Goal: Information Seeking & Learning: Check status

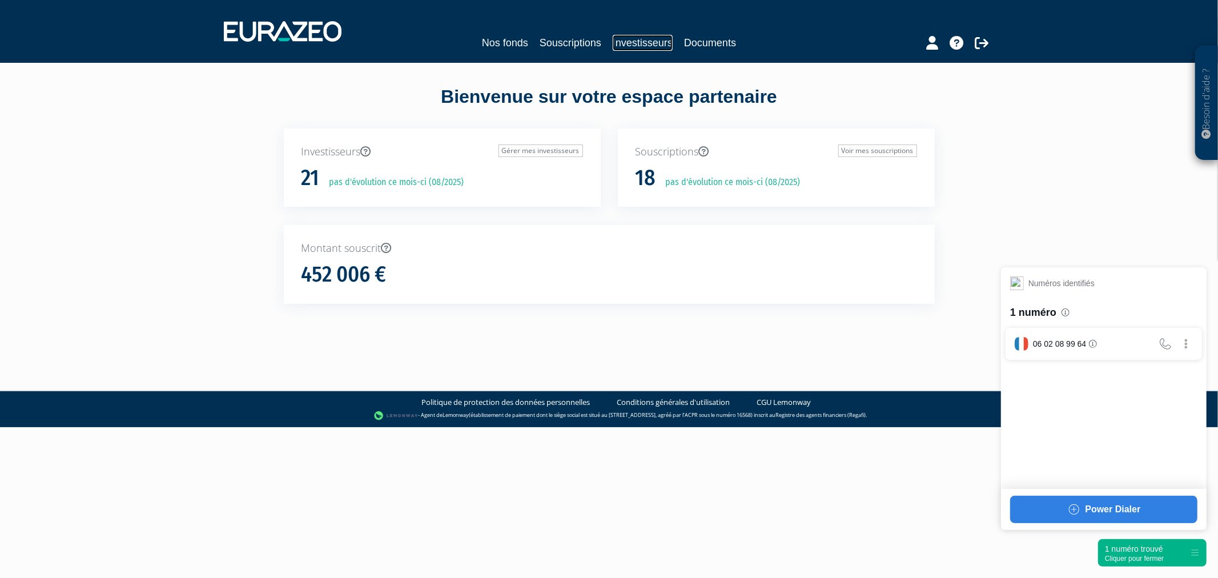
click at [623, 35] on link "Investisseurs" at bounding box center [643, 43] width 60 height 16
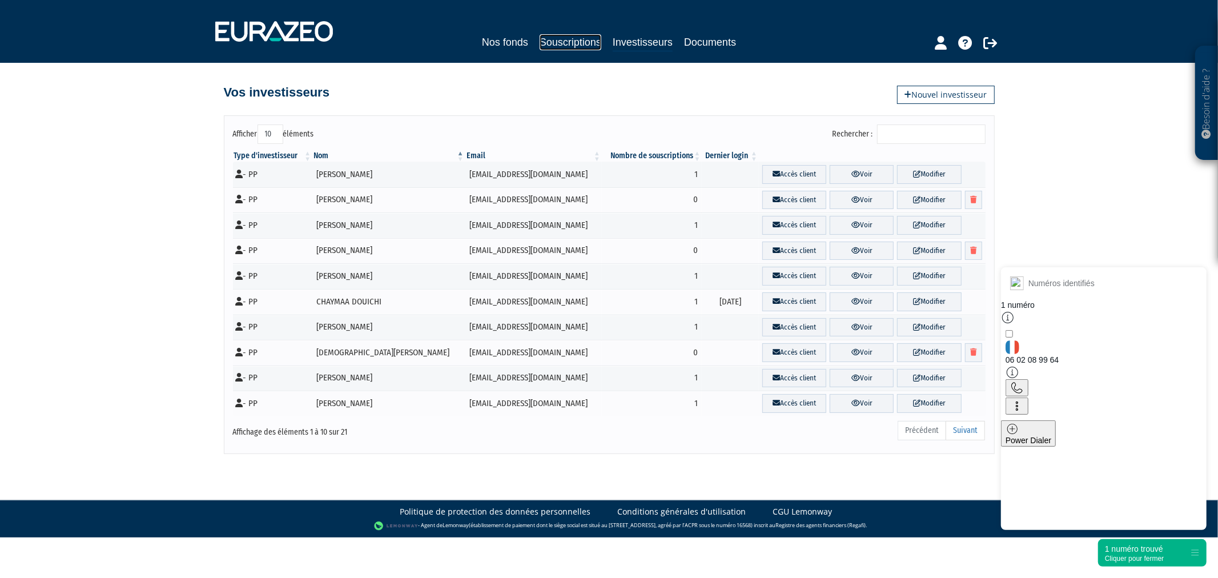
click at [569, 42] on link "Souscriptions" at bounding box center [571, 42] width 62 height 16
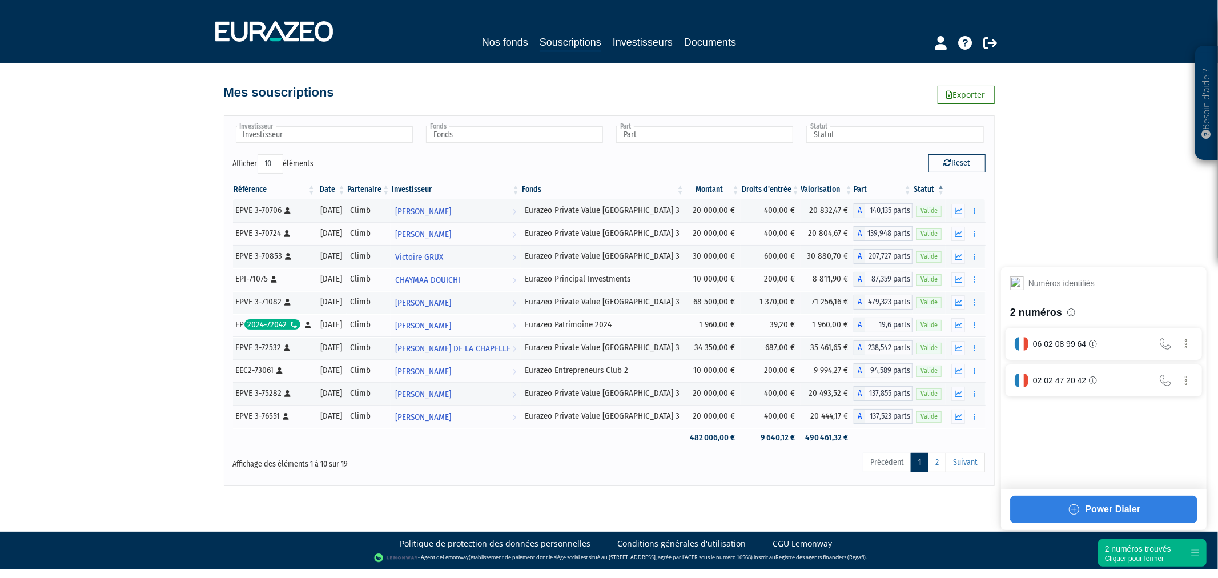
click at [1131, 553] on div "2 numéros trouvés" at bounding box center [1138, 548] width 66 height 11
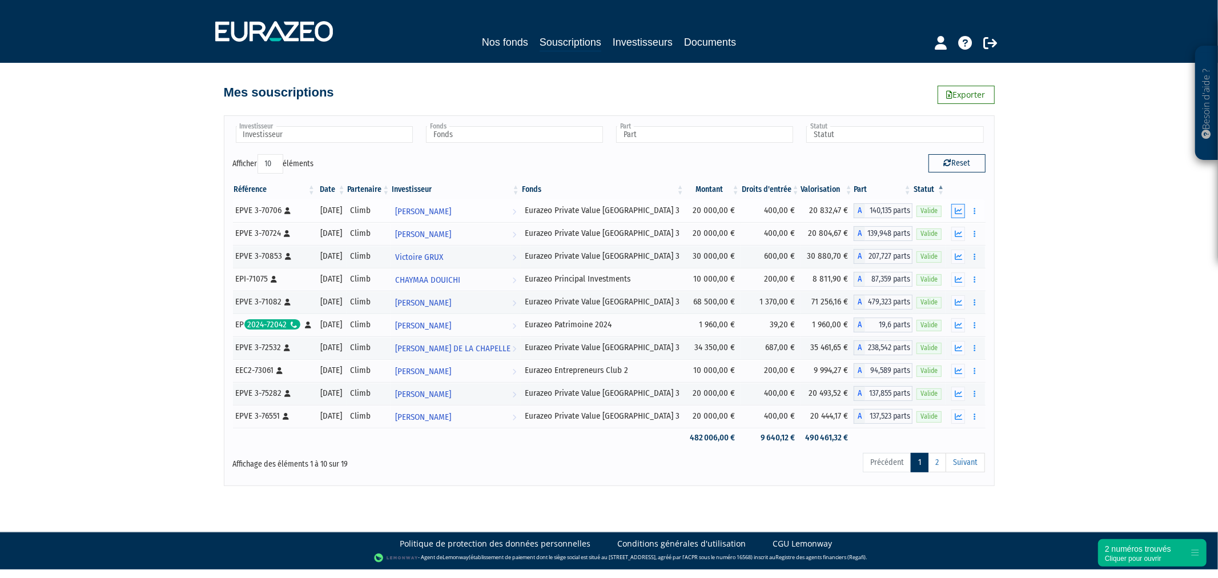
click at [963, 210] on button "button" at bounding box center [959, 211] width 14 height 14
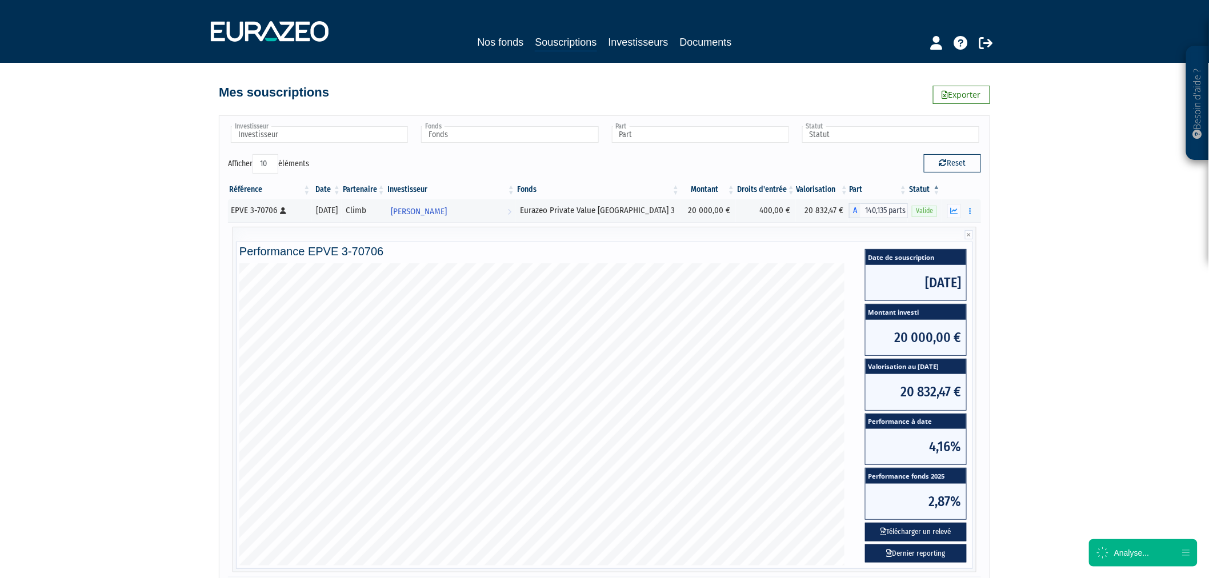
scroll to position [63, 0]
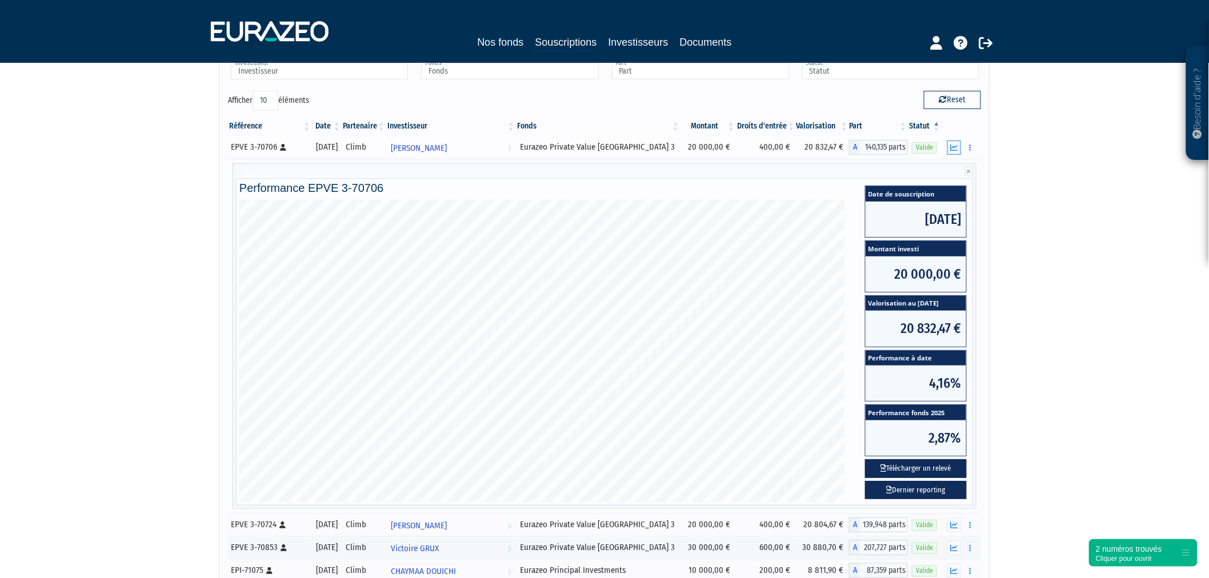
click at [952, 150] on icon "button" at bounding box center [953, 147] width 7 height 7
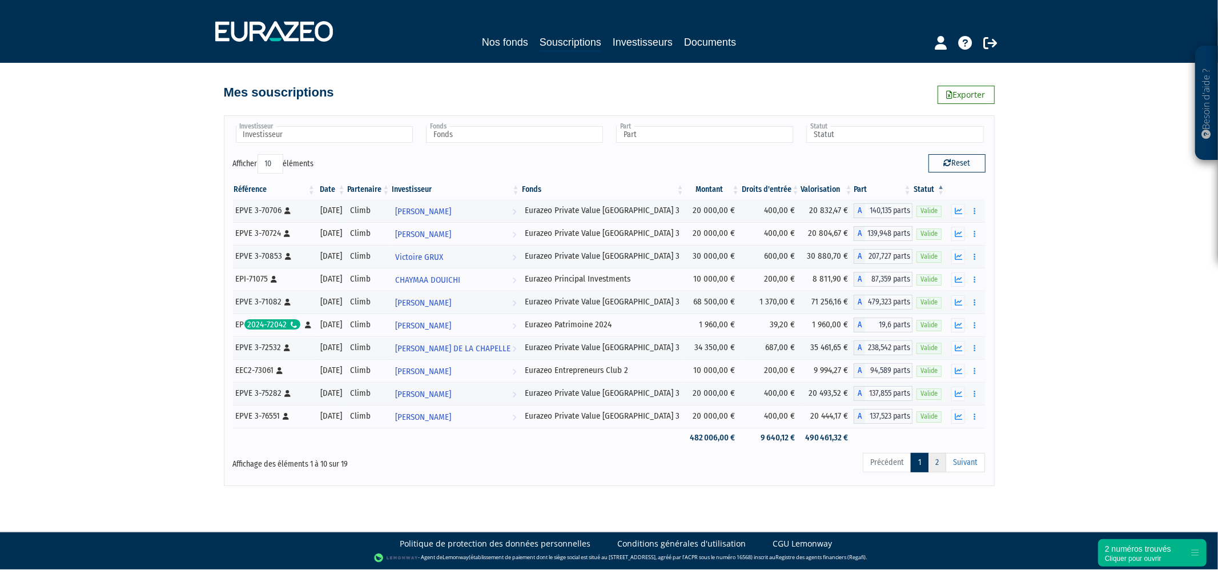
click at [941, 461] on link "2" at bounding box center [937, 462] width 18 height 19
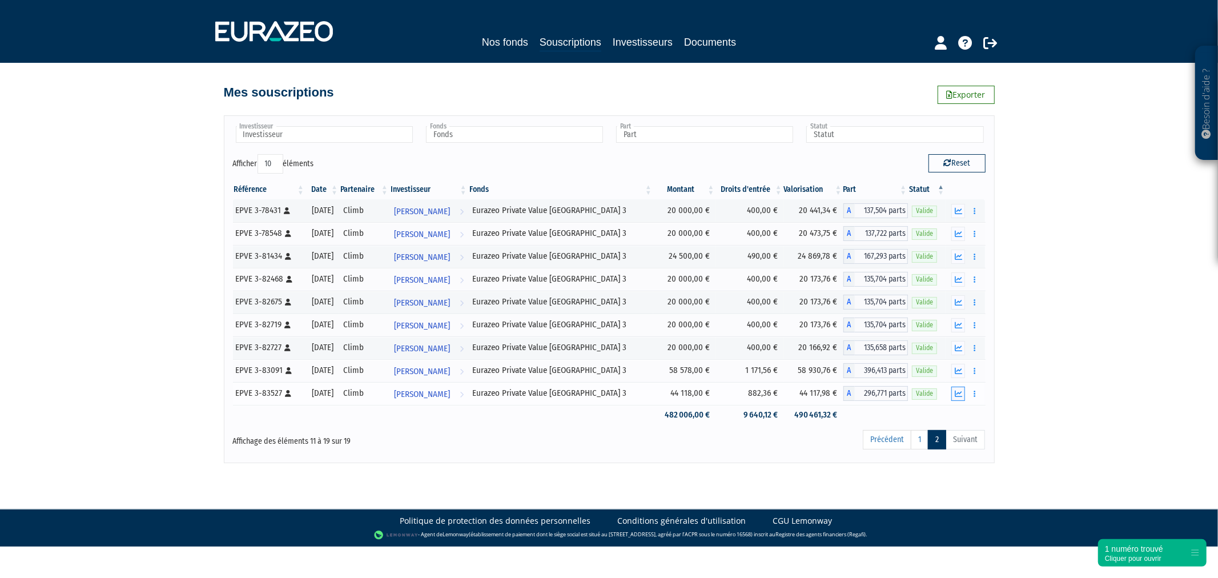
click at [953, 397] on button "button" at bounding box center [959, 394] width 14 height 14
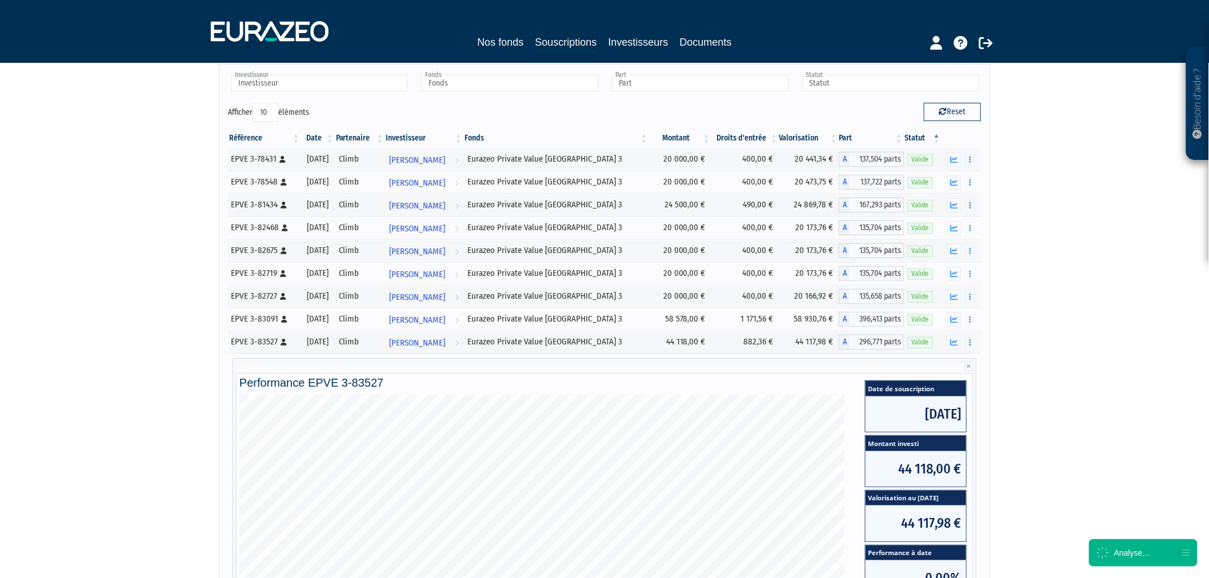
scroll to position [190, 0]
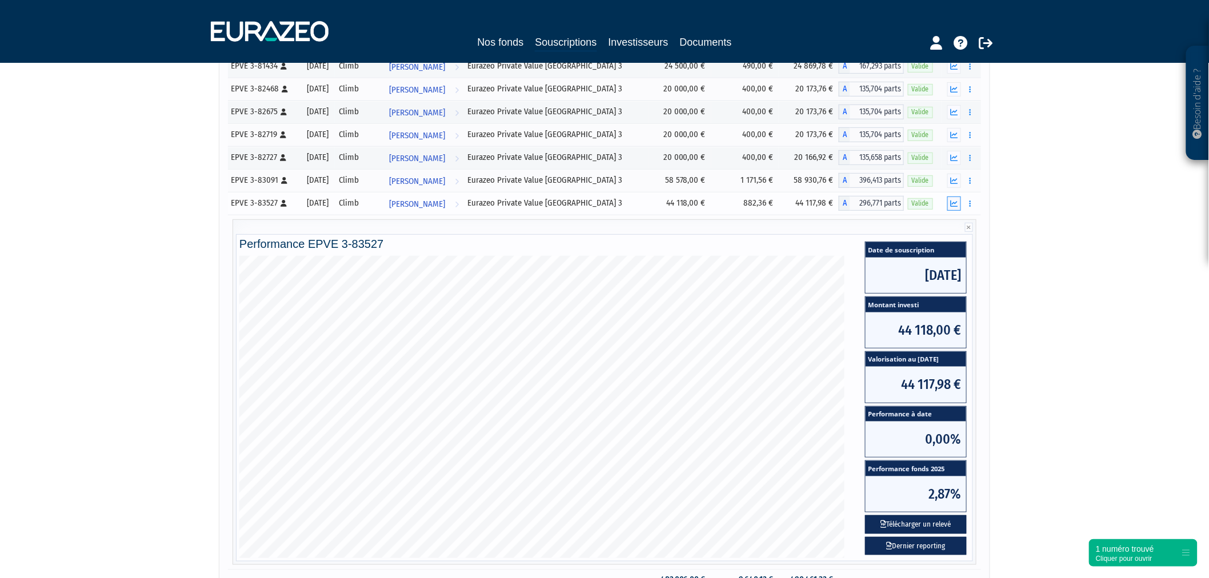
click at [952, 207] on icon "button" at bounding box center [953, 203] width 7 height 7
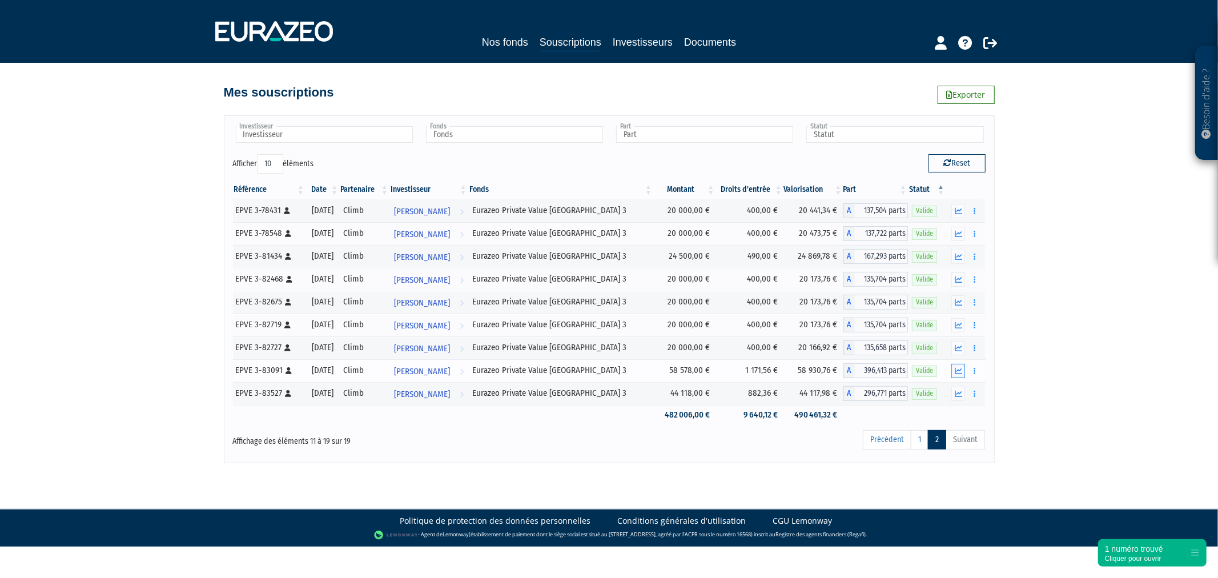
click at [961, 372] on icon "button" at bounding box center [958, 370] width 7 height 7
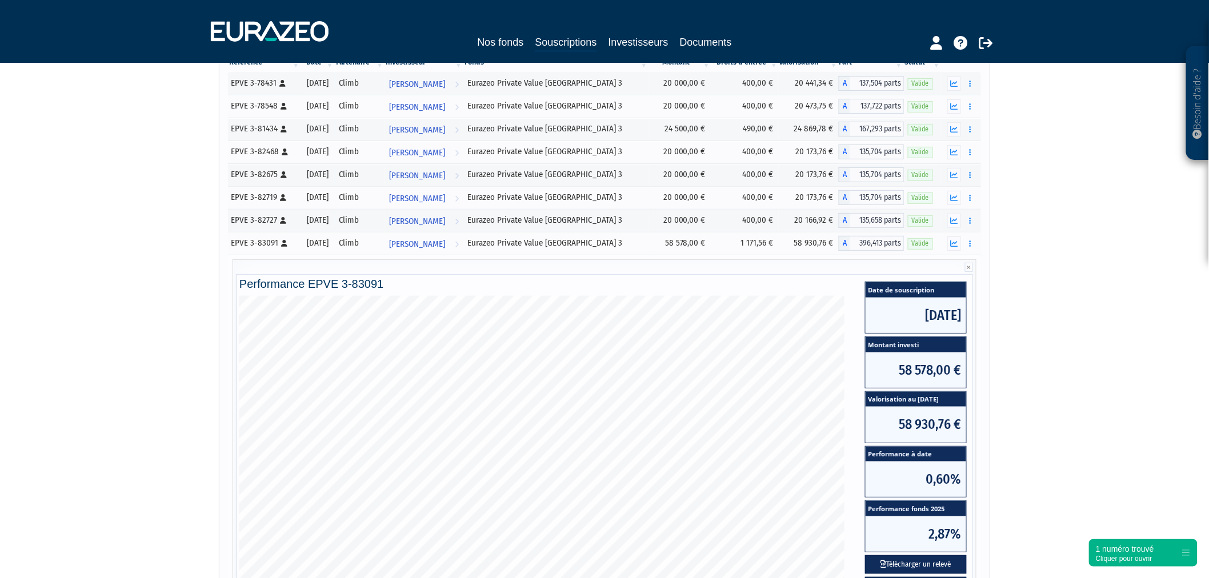
scroll to position [127, 0]
click at [951, 246] on icon "button" at bounding box center [953, 243] width 7 height 7
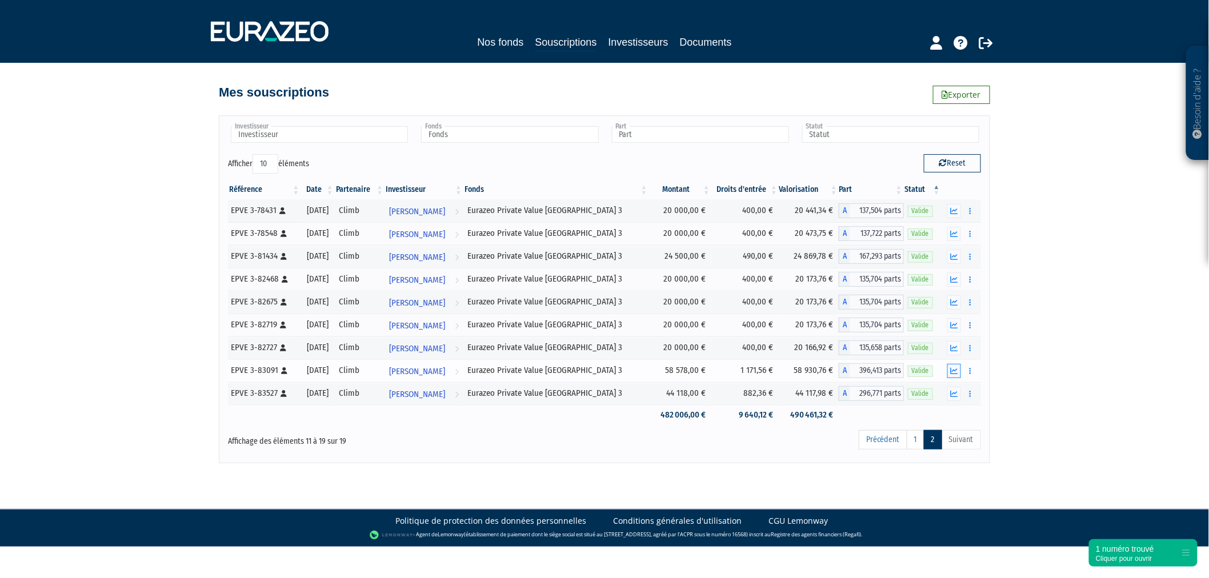
scroll to position [0, 0]
click at [956, 211] on icon "button" at bounding box center [958, 210] width 7 height 7
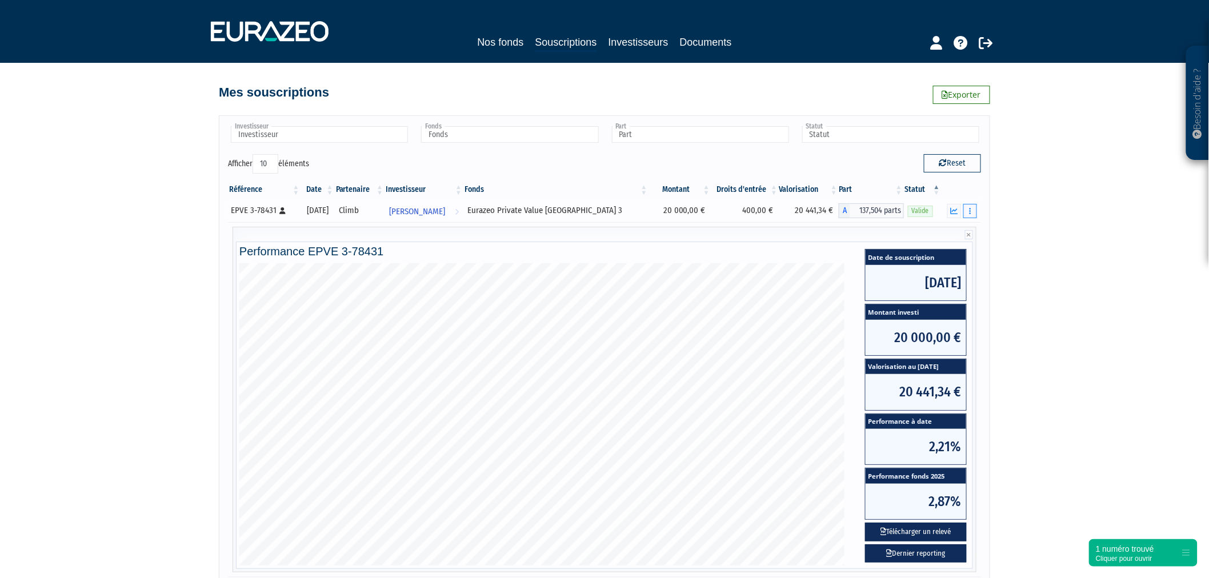
click at [963, 208] on button "button" at bounding box center [970, 211] width 14 height 14
click at [956, 210] on icon "button" at bounding box center [953, 210] width 7 height 7
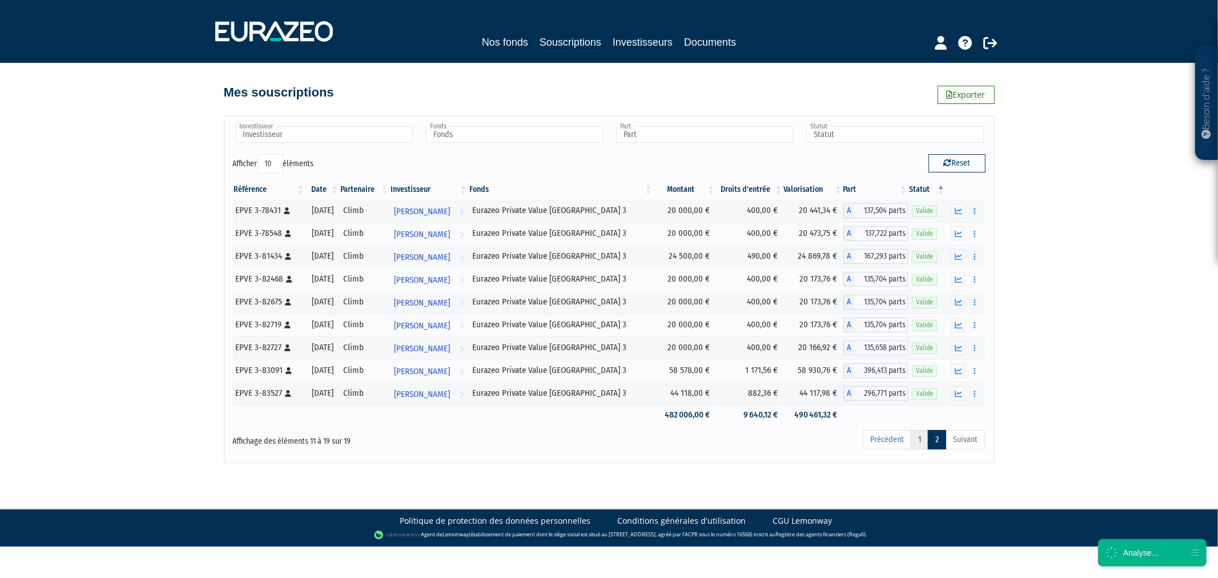
click at [922, 442] on link "1" at bounding box center [920, 439] width 18 height 19
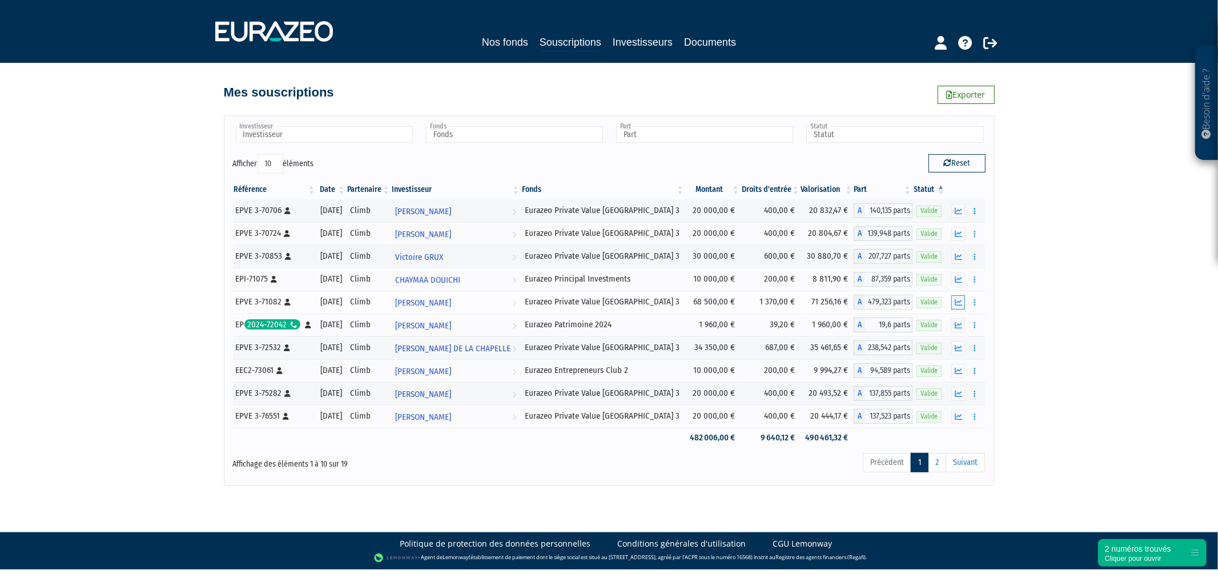
click at [956, 303] on icon "button" at bounding box center [958, 302] width 7 height 7
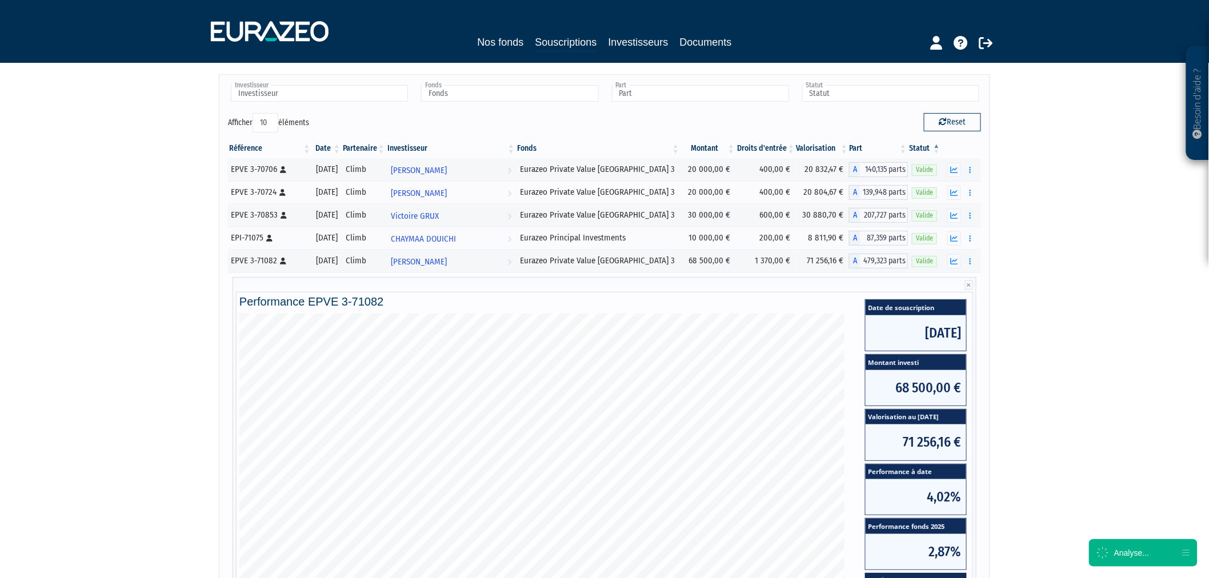
scroll to position [63, 0]
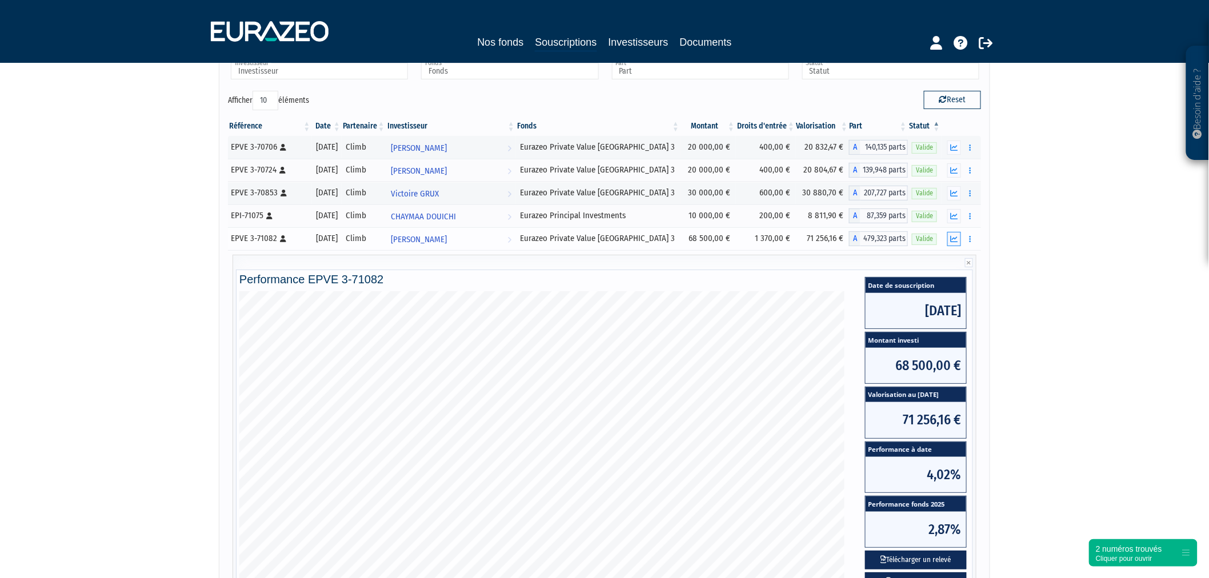
click at [954, 238] on icon "button" at bounding box center [953, 238] width 7 height 7
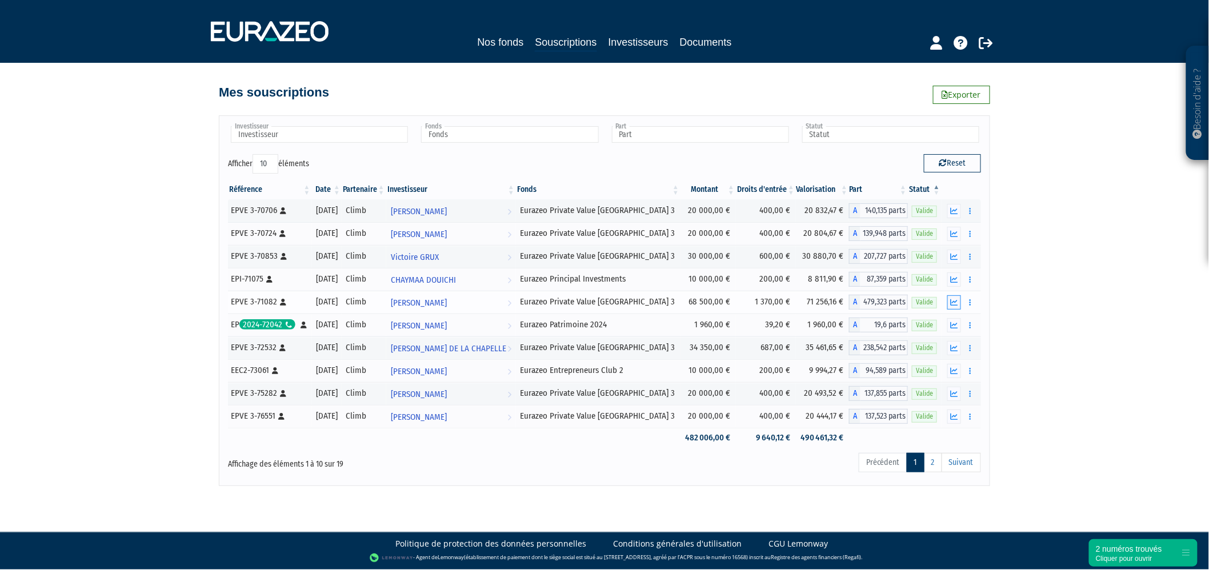
scroll to position [0, 0]
click at [954, 262] on button "button" at bounding box center [959, 257] width 14 height 14
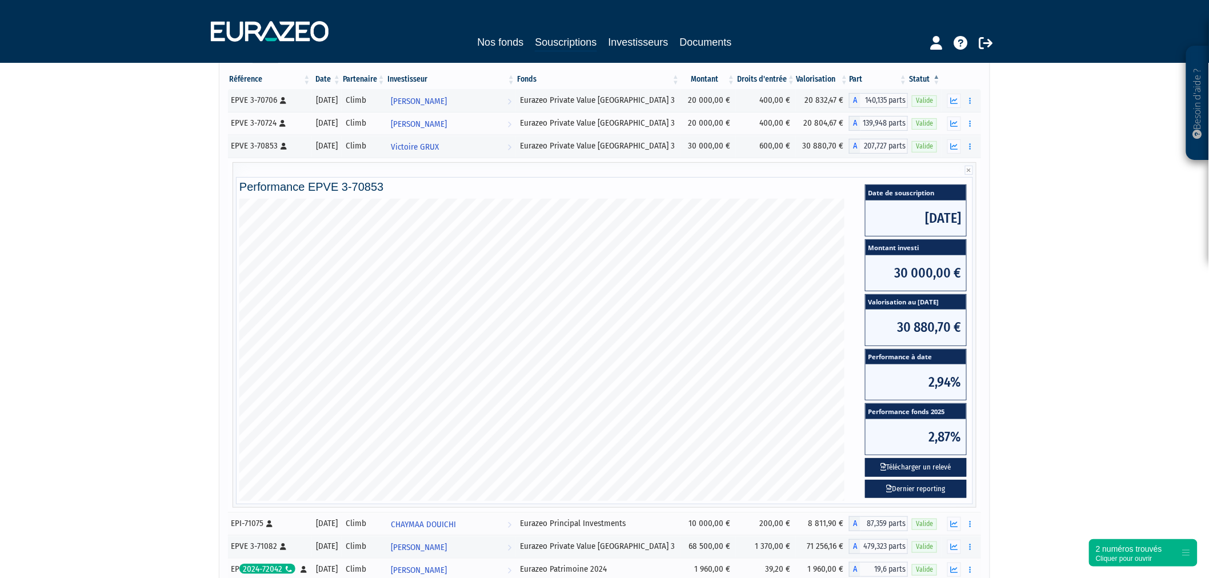
scroll to position [127, 0]
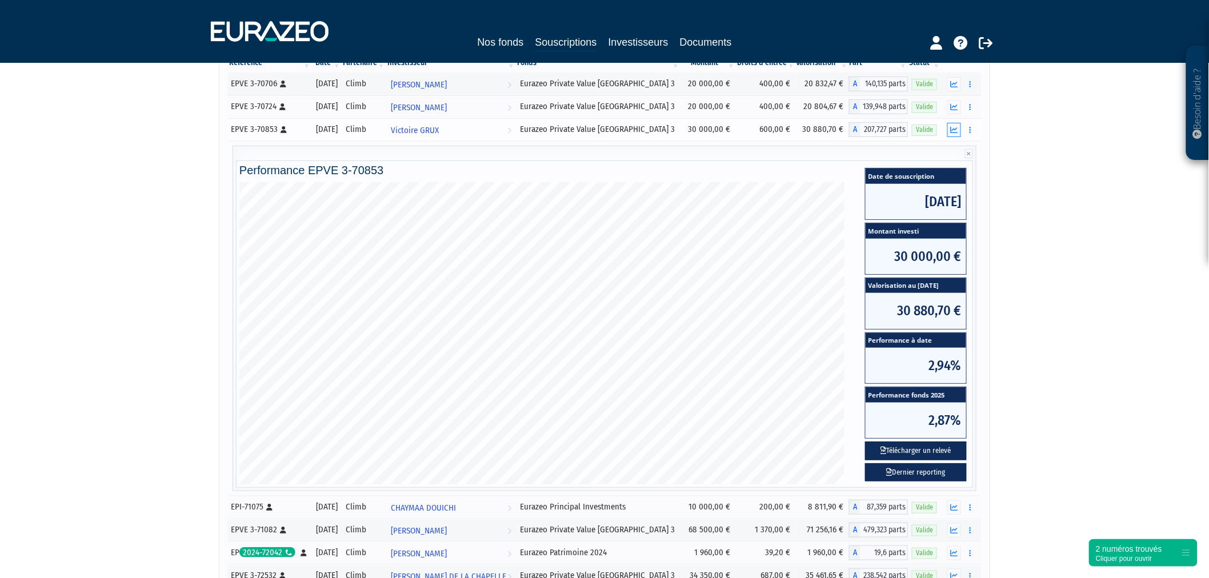
click at [954, 129] on icon "button" at bounding box center [953, 129] width 7 height 7
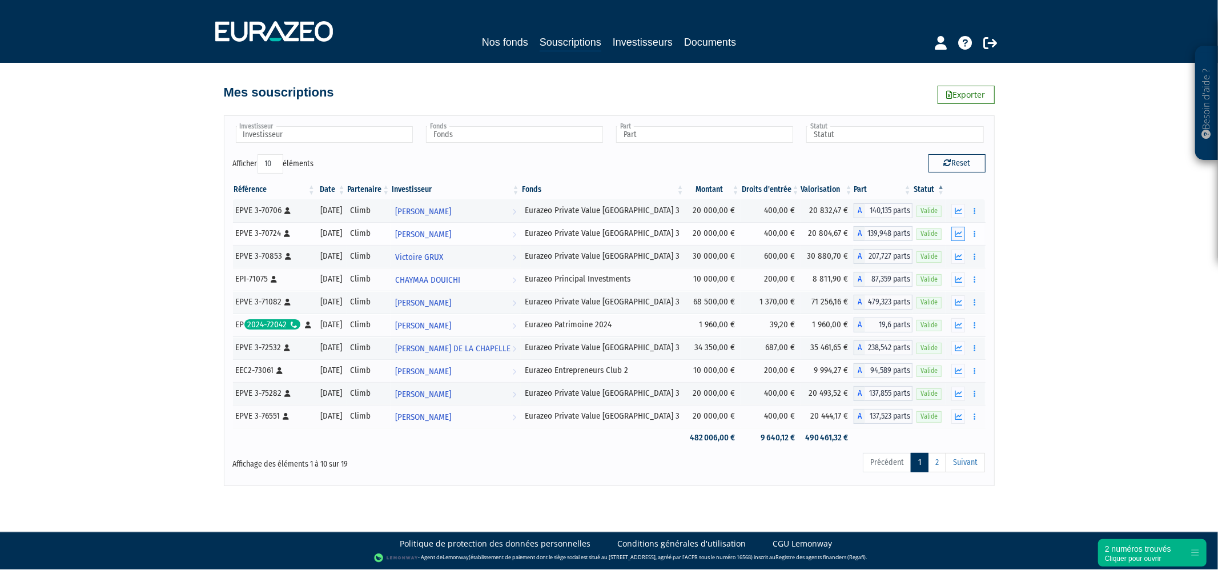
click at [952, 235] on button "button" at bounding box center [959, 234] width 14 height 14
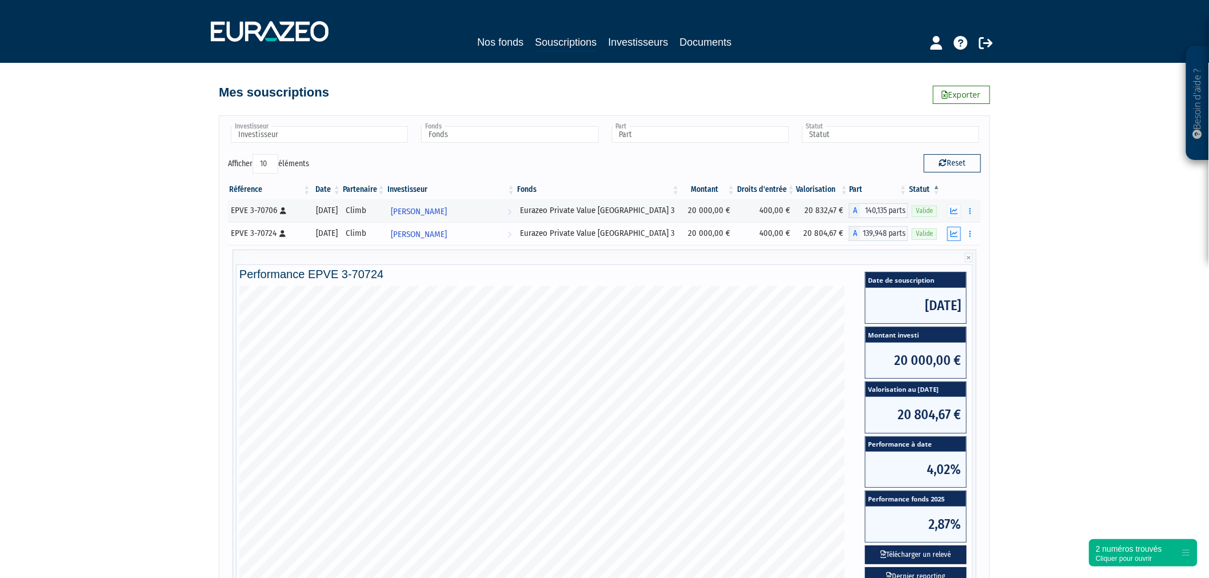
click at [956, 234] on icon "button" at bounding box center [953, 233] width 7 height 7
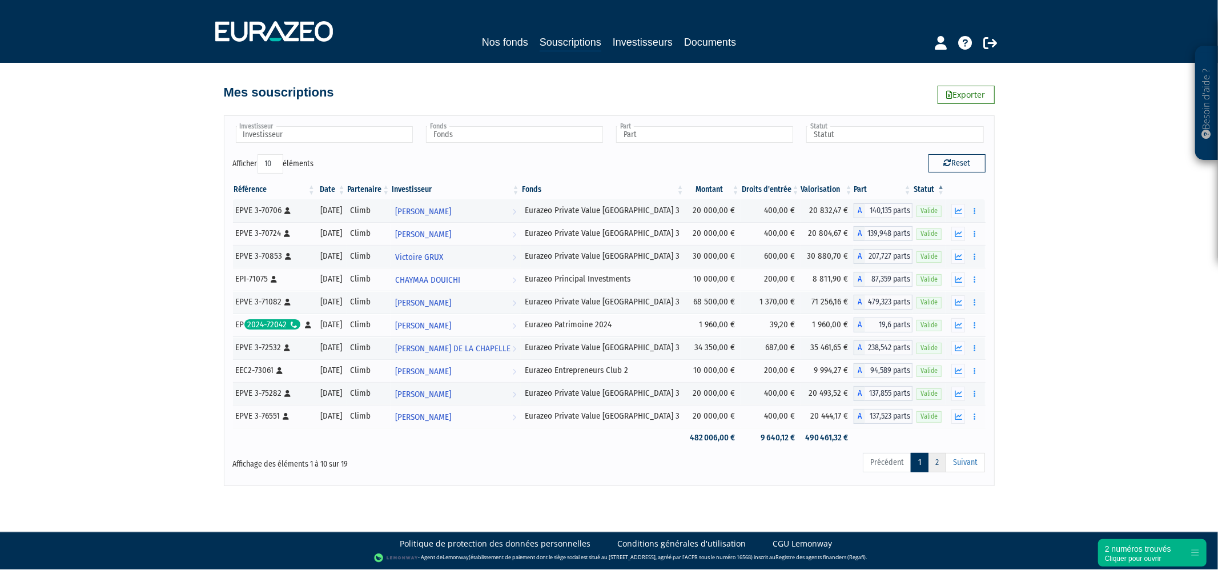
click at [929, 461] on link "2" at bounding box center [937, 462] width 18 height 19
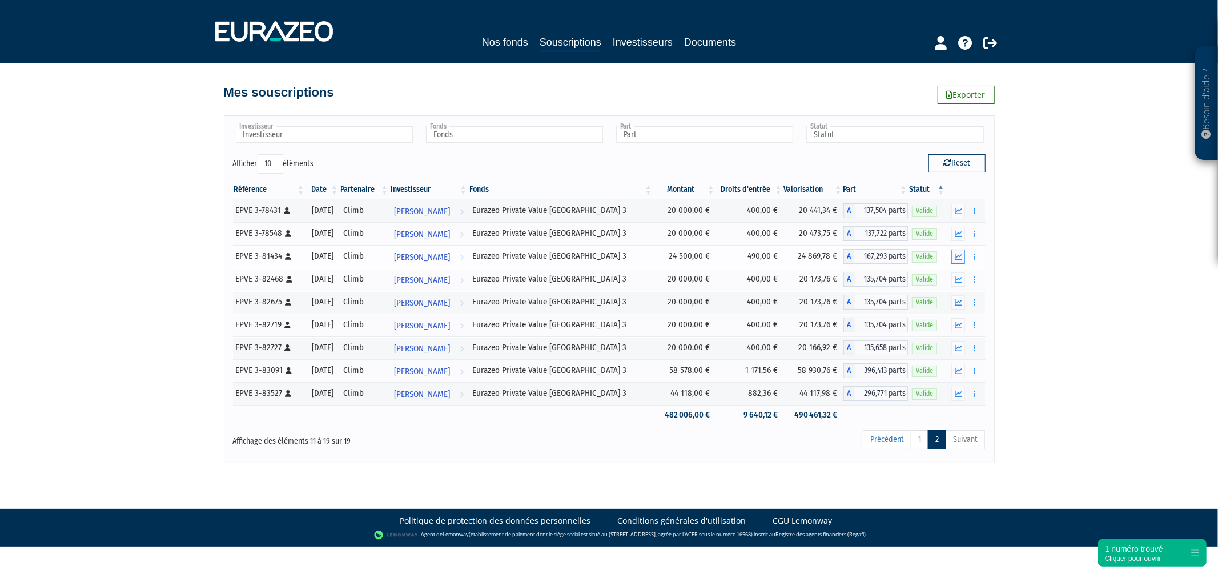
click at [957, 254] on icon "button" at bounding box center [958, 256] width 7 height 7
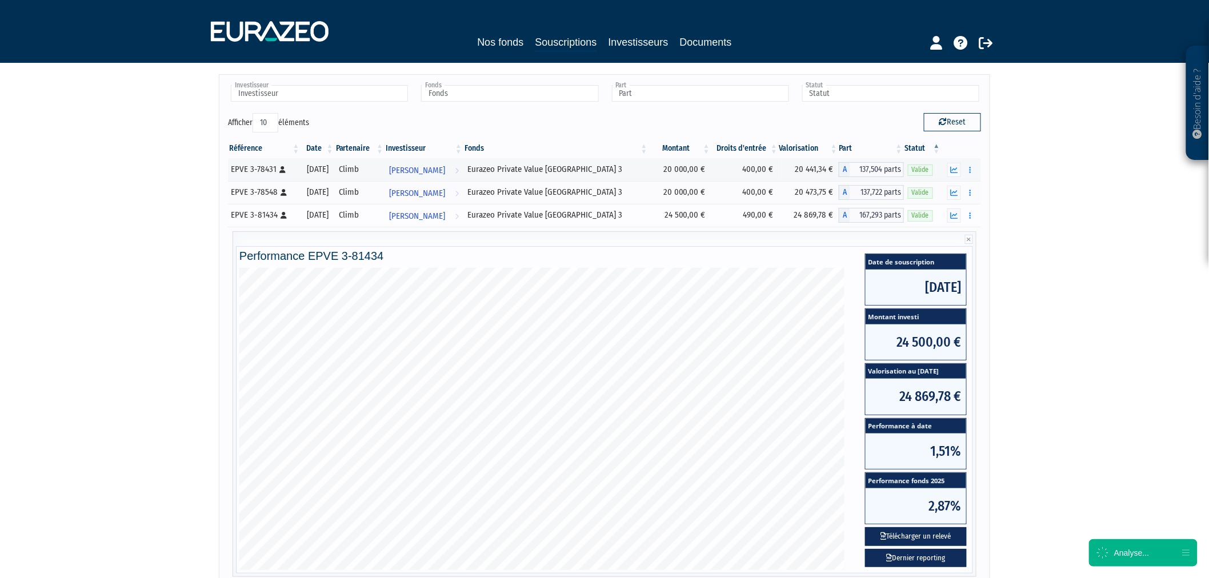
scroll to position [63, 0]
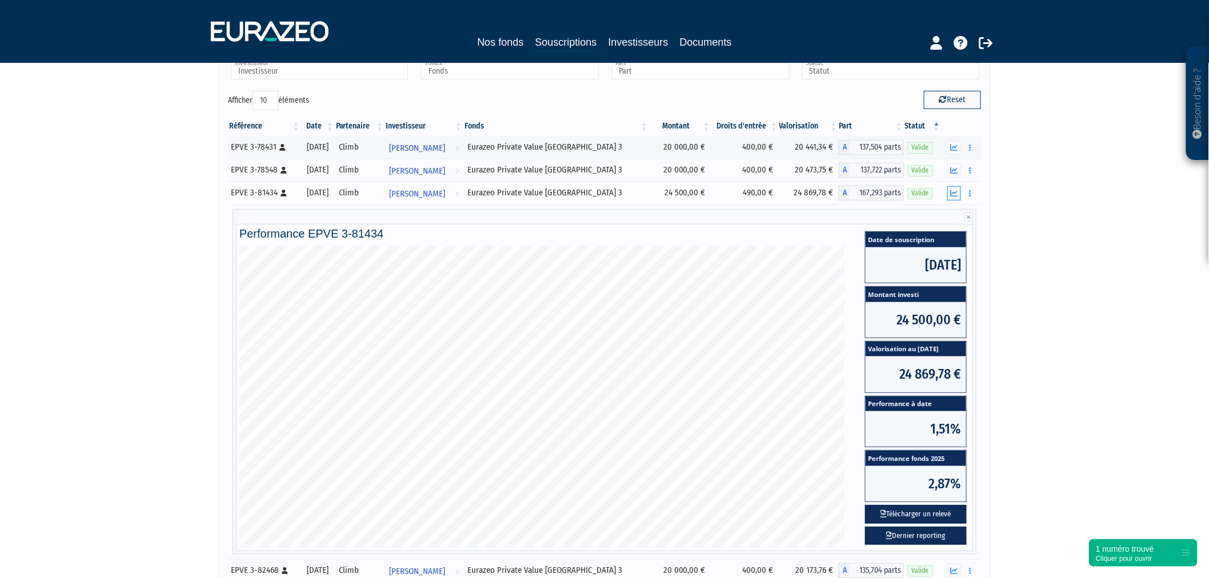
click at [950, 196] on icon "button" at bounding box center [953, 193] width 7 height 7
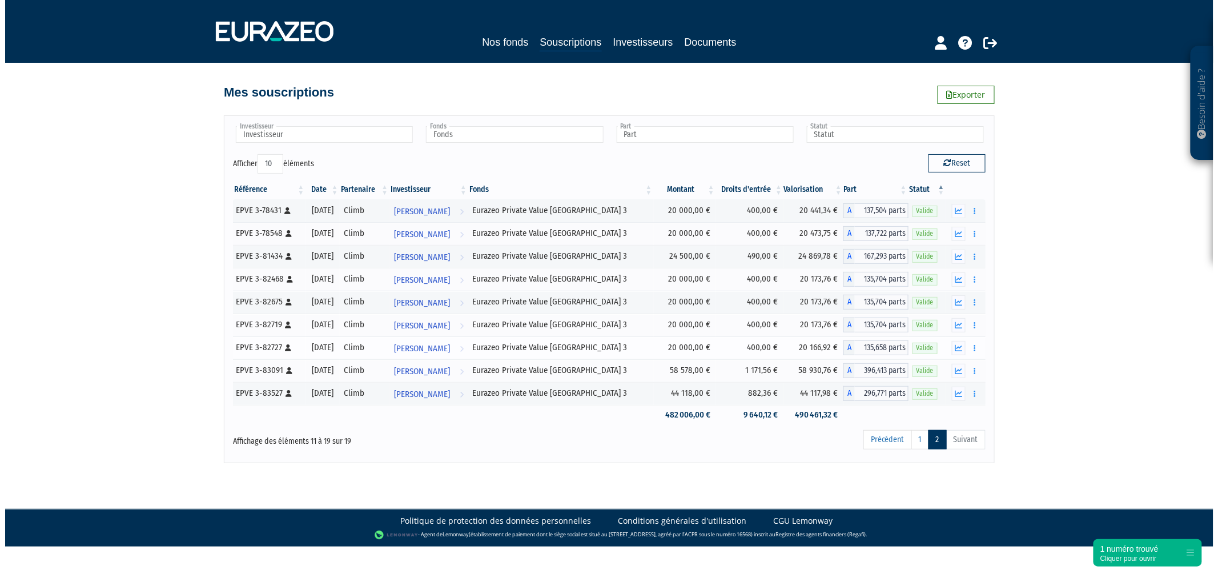
scroll to position [0, 0]
